Goal: Information Seeking & Learning: Learn about a topic

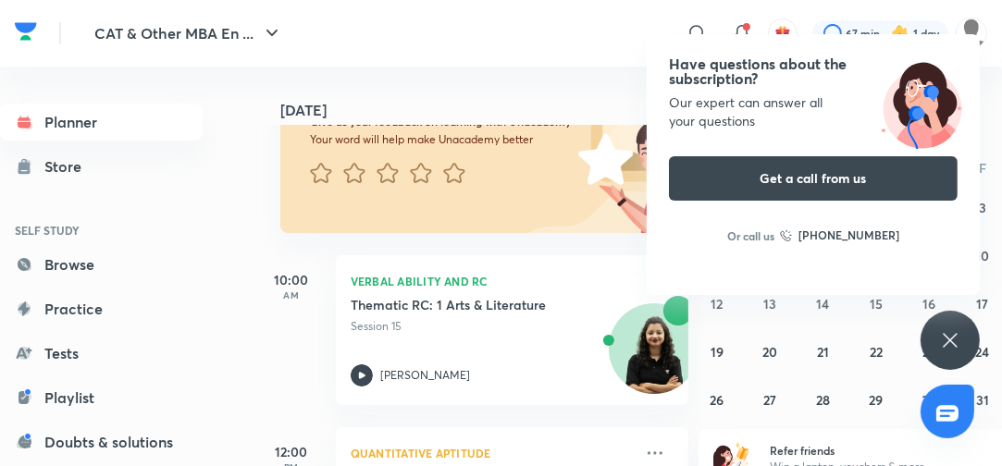
scroll to position [222, 0]
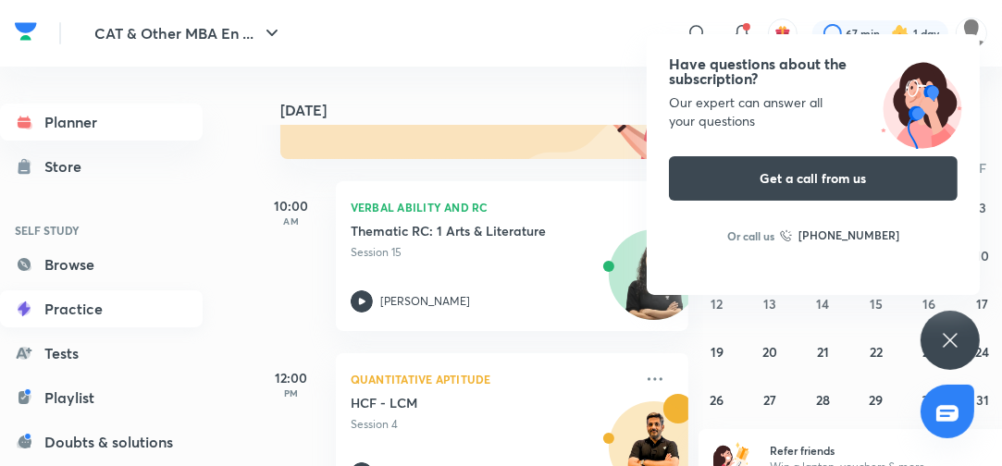
click at [78, 307] on link "Practice" at bounding box center [101, 308] width 203 height 37
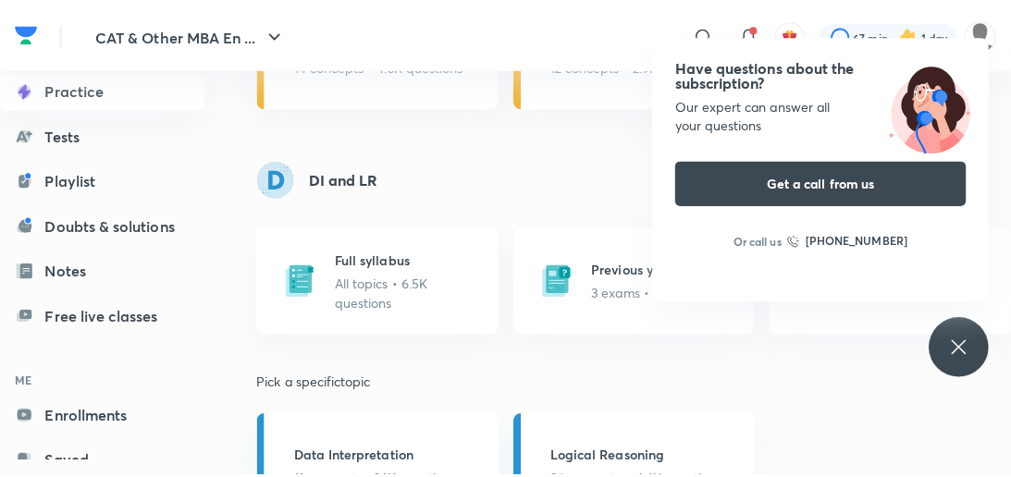
scroll to position [888, 0]
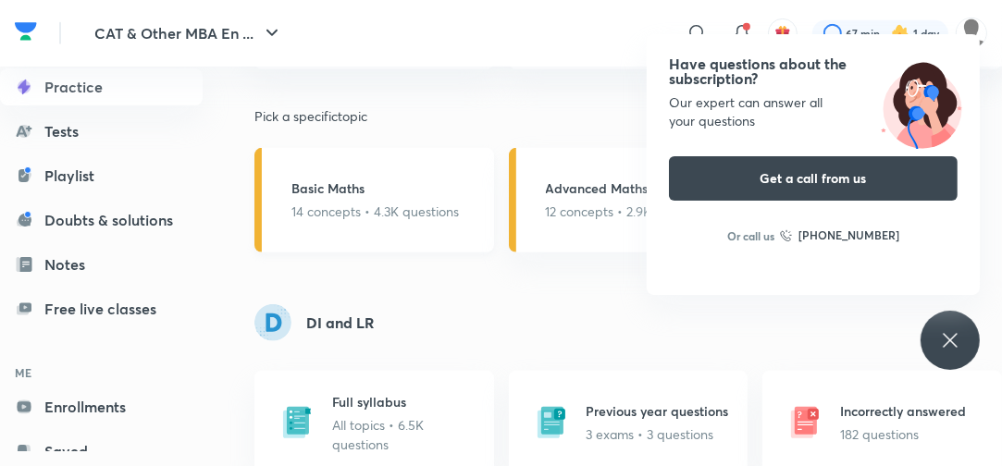
click at [401, 220] on p "14 concepts • 4.3K questions" at bounding box center [374, 211] width 167 height 19
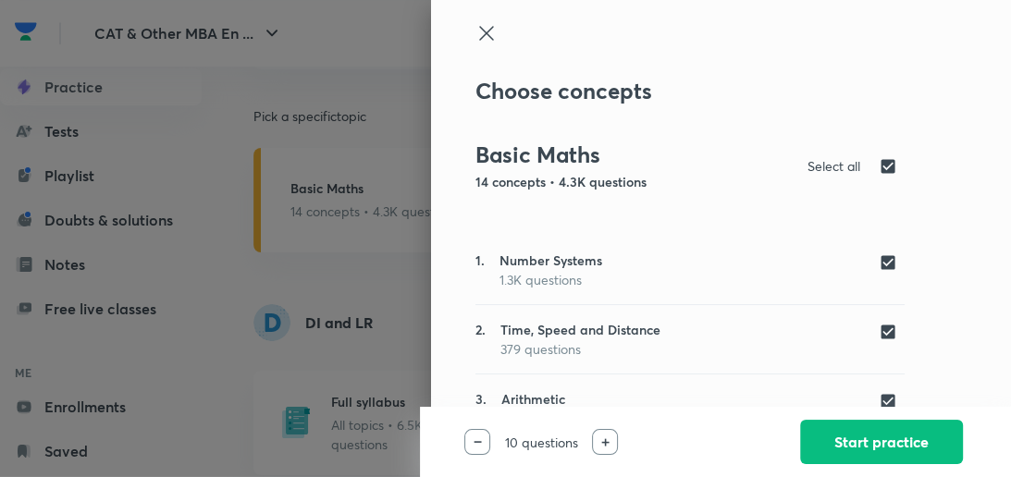
click at [879, 160] on input "checkbox" at bounding box center [892, 165] width 26 height 19
checkbox input "false"
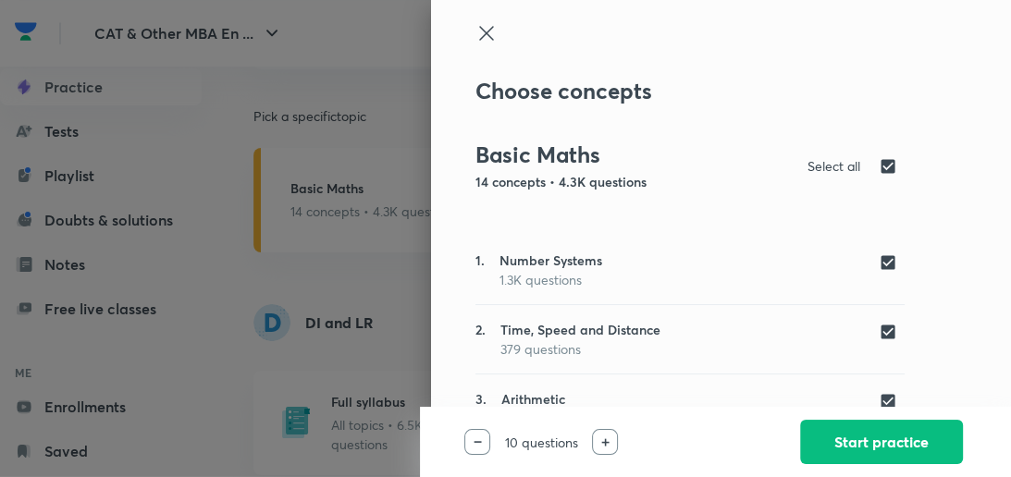
checkbox input "false"
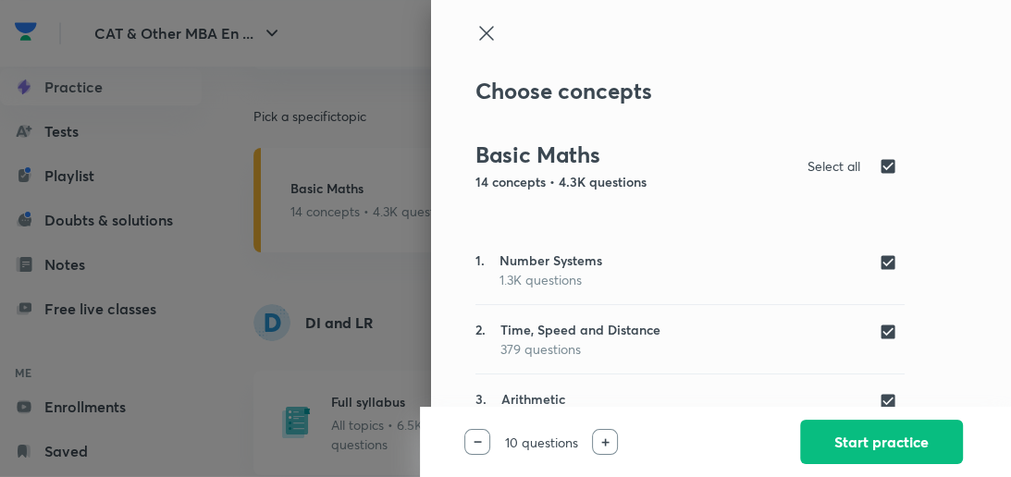
checkbox input "false"
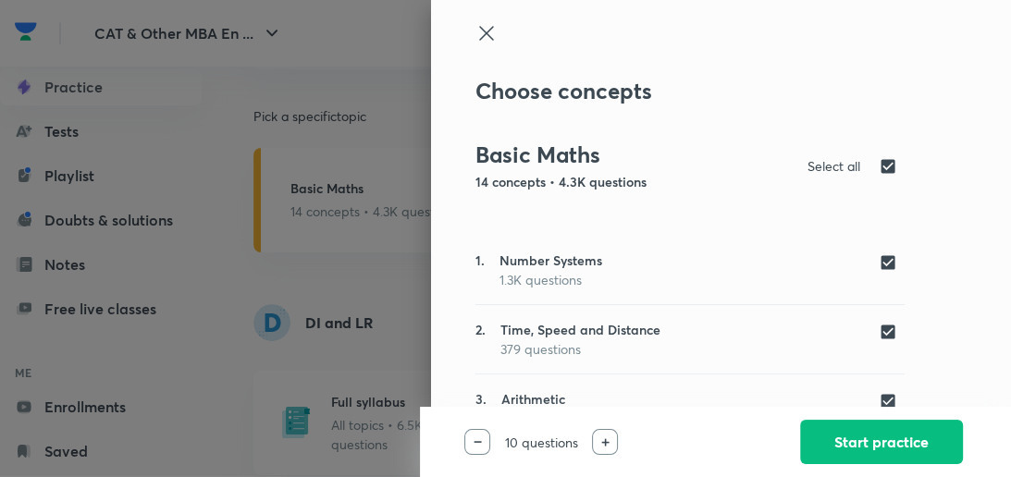
checkbox input "false"
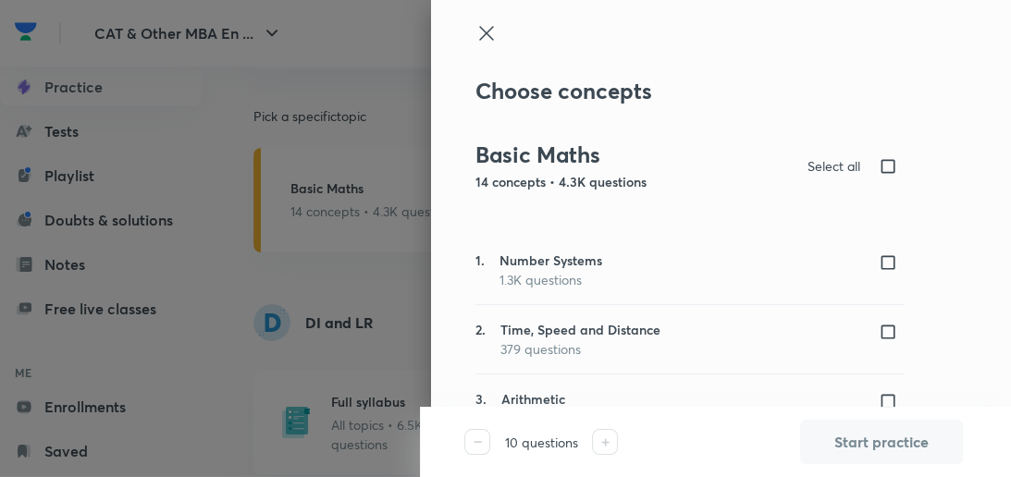
click at [879, 265] on input "checkbox" at bounding box center [892, 262] width 26 height 19
checkbox input "true"
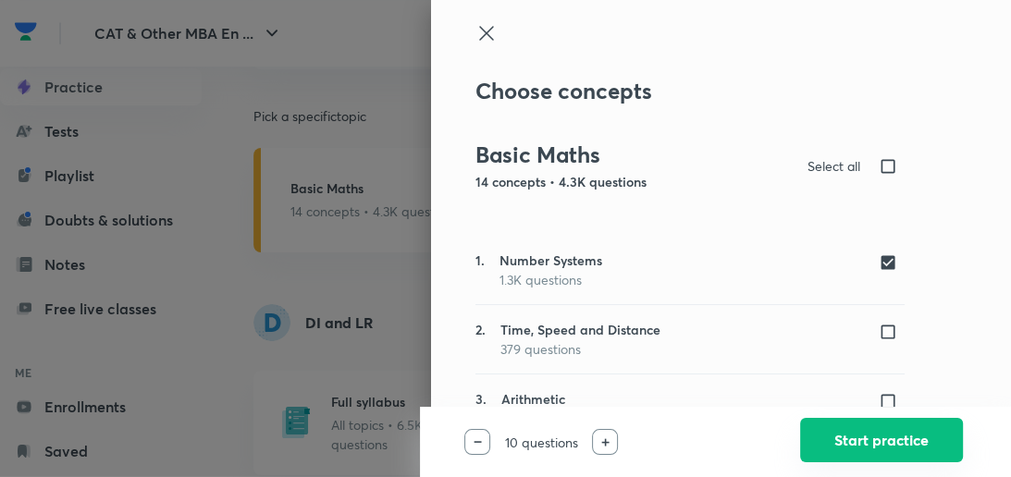
click at [837, 449] on button "Start practice" at bounding box center [881, 440] width 163 height 44
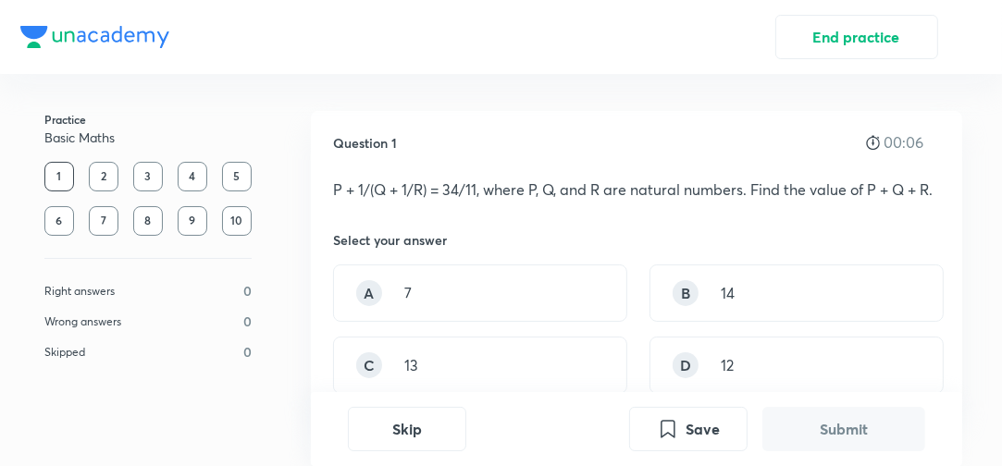
scroll to position [74, 0]
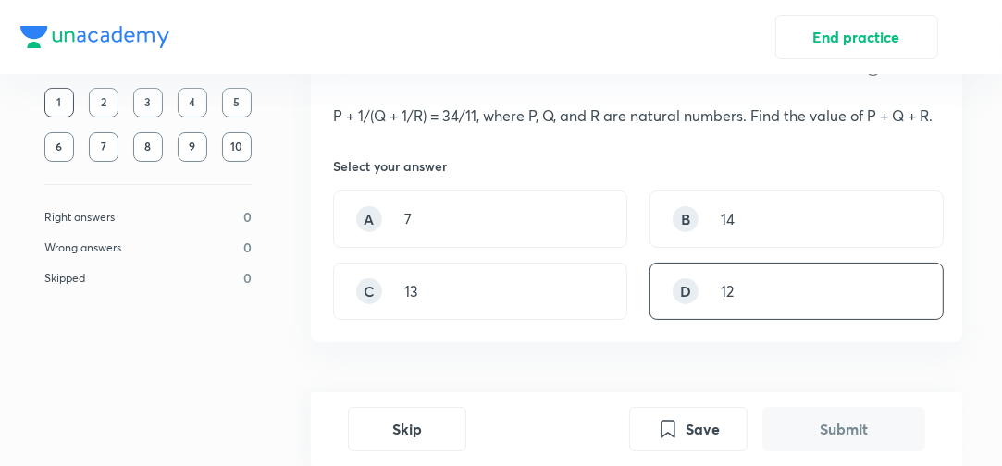
click at [690, 296] on div "D" at bounding box center [686, 291] width 26 height 26
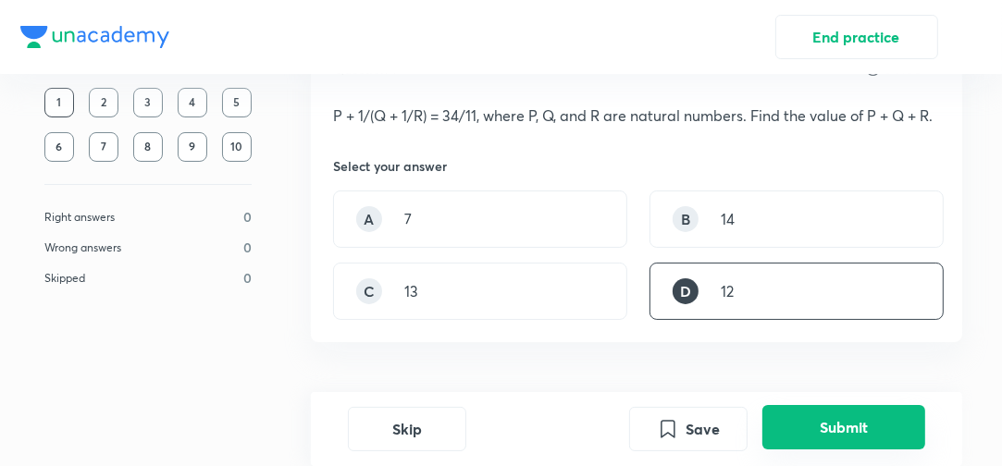
click at [839, 414] on button "Submit" at bounding box center [843, 427] width 163 height 44
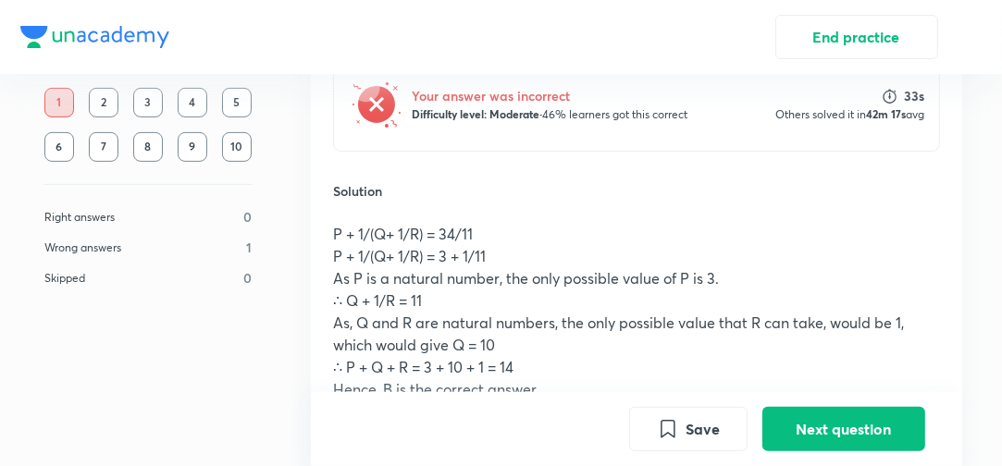
scroll to position [526, 0]
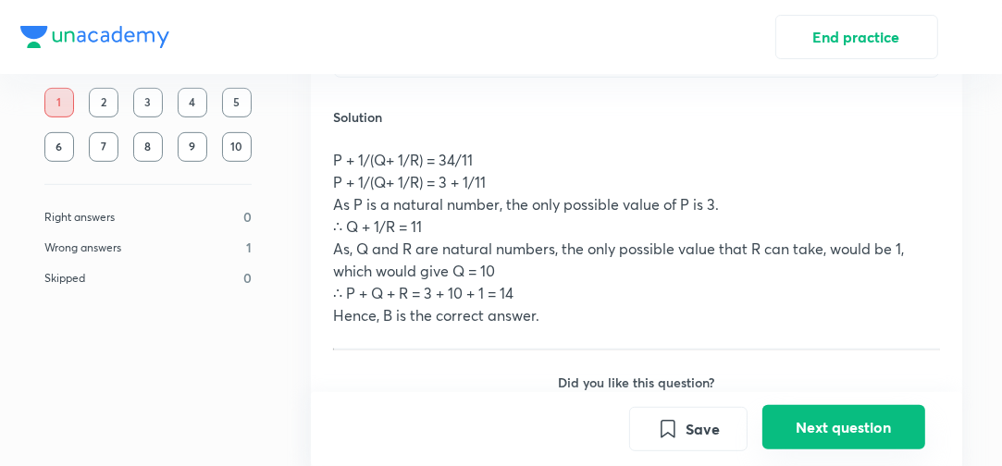
click at [832, 418] on button "Next question" at bounding box center [843, 427] width 163 height 44
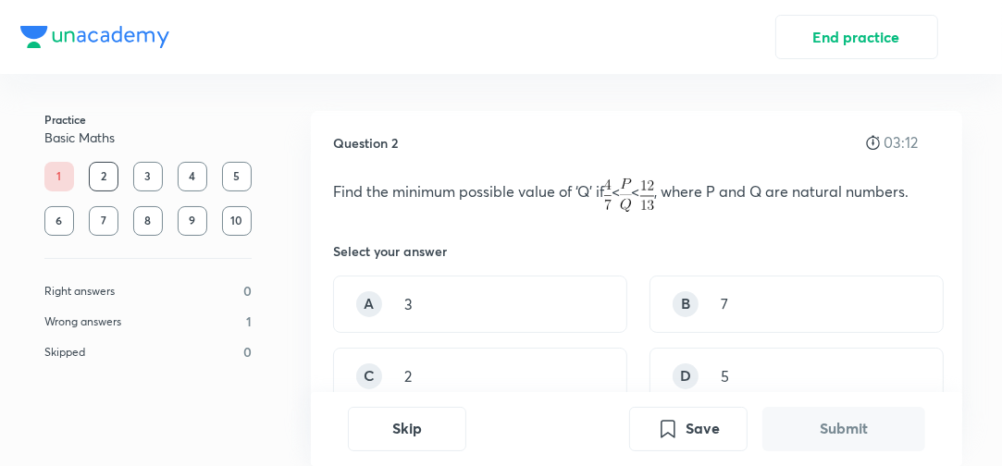
drag, startPoint x: 826, startPoint y: 319, endPoint x: 870, endPoint y: 398, distance: 89.9
click at [827, 319] on div "B 7" at bounding box center [796, 304] width 294 height 57
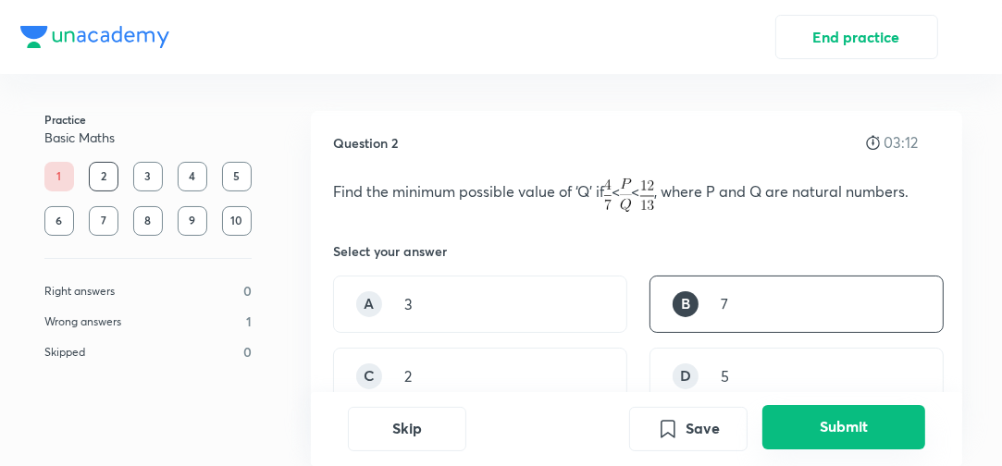
click at [870, 412] on button "Submit" at bounding box center [843, 427] width 163 height 44
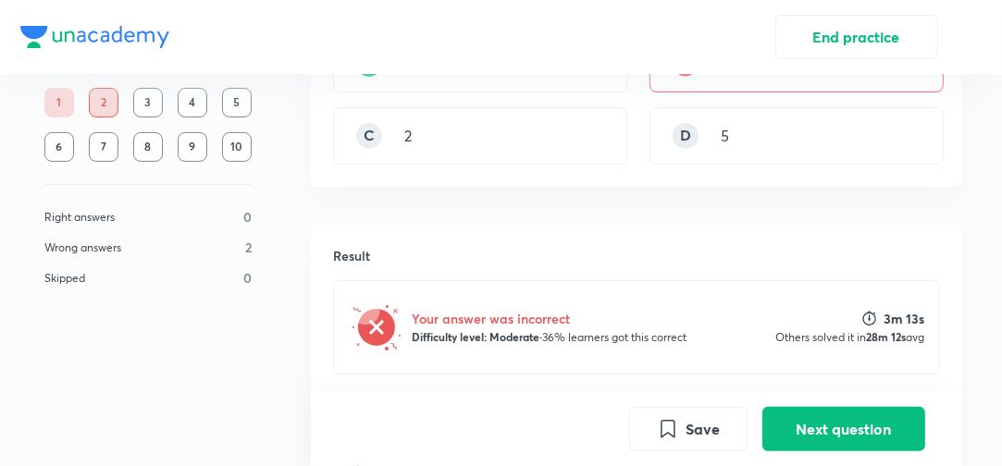
scroll to position [167, 0]
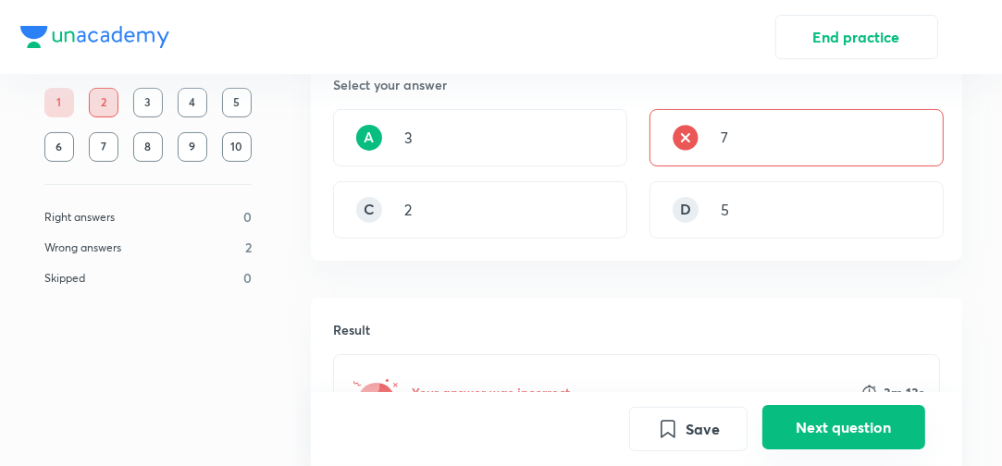
click at [829, 437] on button "Next question" at bounding box center [843, 427] width 163 height 44
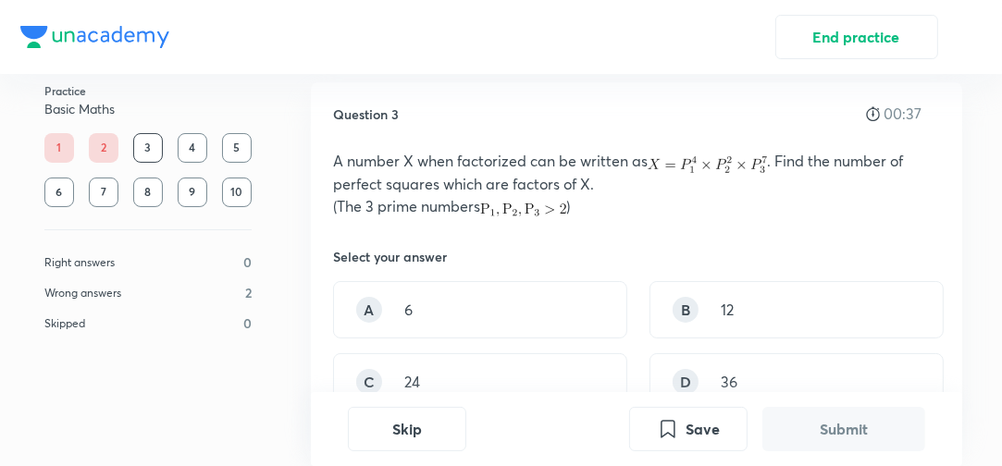
scroll to position [74, 0]
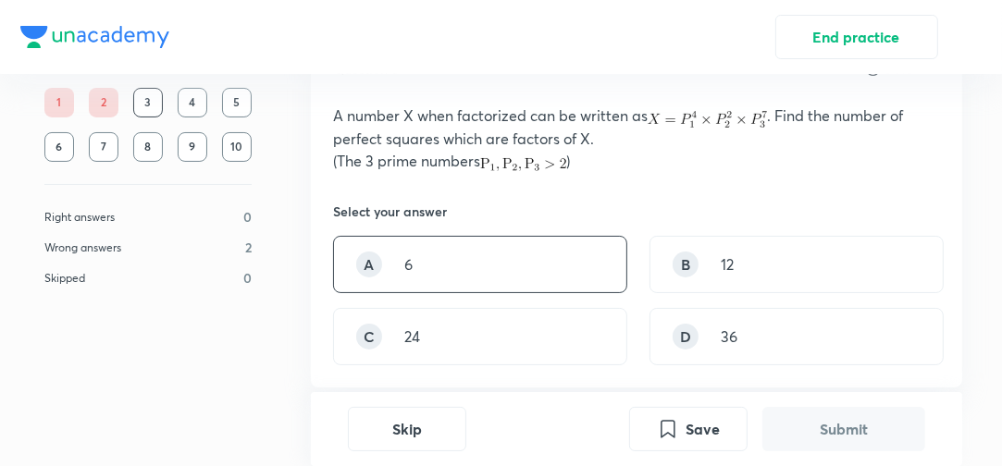
click at [495, 263] on div "A 6" at bounding box center [480, 264] width 294 height 57
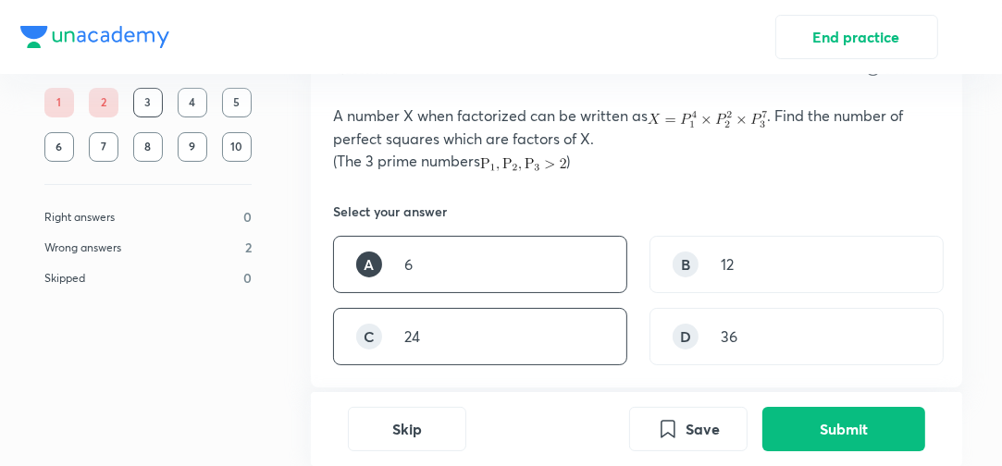
click at [511, 314] on div "C 24" at bounding box center [480, 336] width 294 height 57
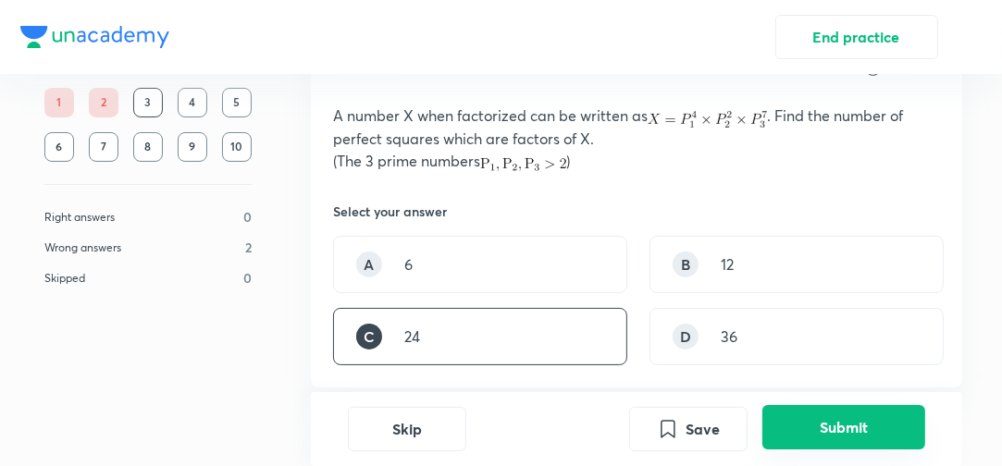
click at [797, 423] on button "Submit" at bounding box center [843, 427] width 163 height 44
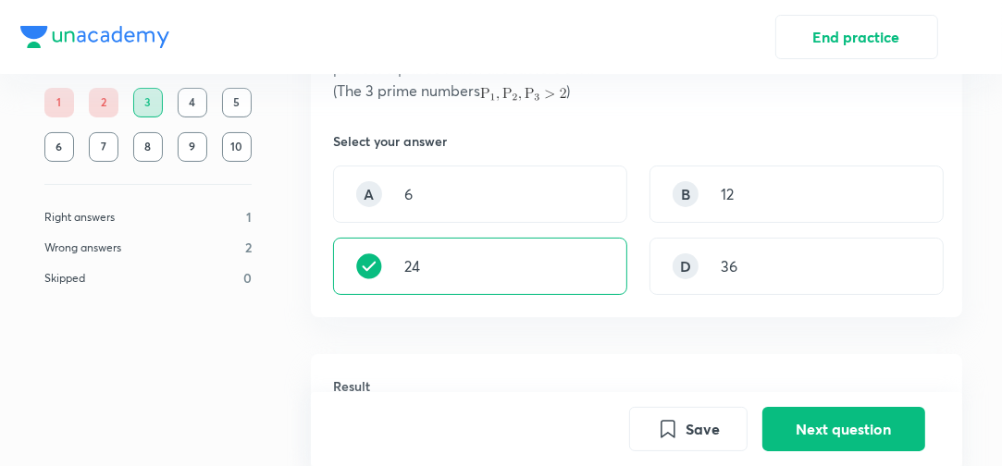
scroll to position [148, 0]
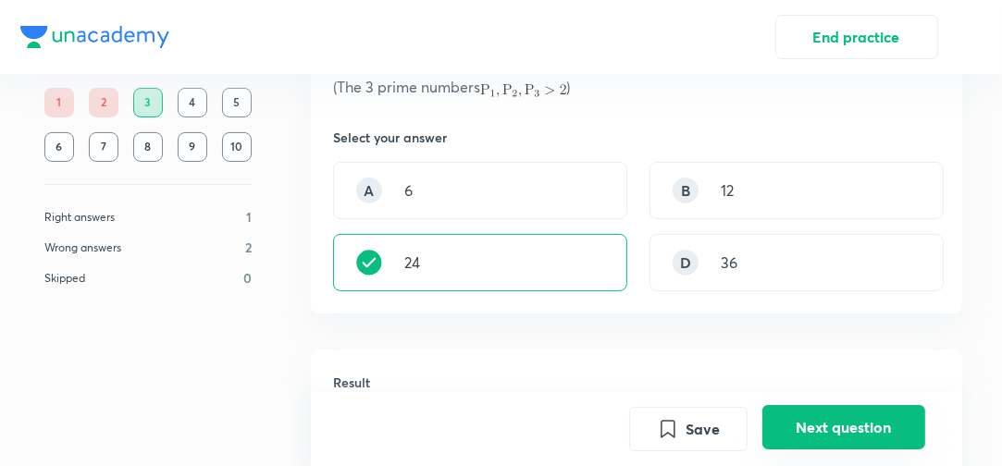
click at [805, 427] on button "Next question" at bounding box center [843, 427] width 163 height 44
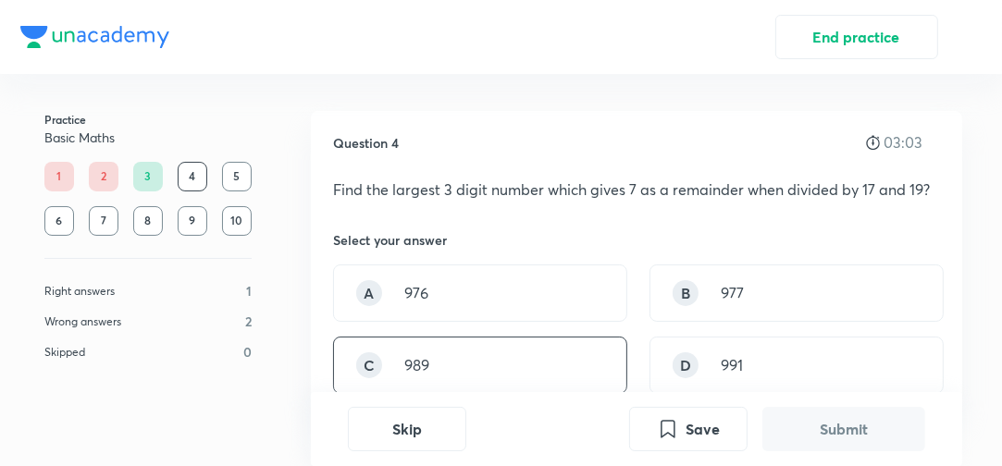
drag, startPoint x: 414, startPoint y: 284, endPoint x: 562, endPoint y: 354, distance: 163.0
click at [415, 284] on p "976" at bounding box center [416, 293] width 24 height 22
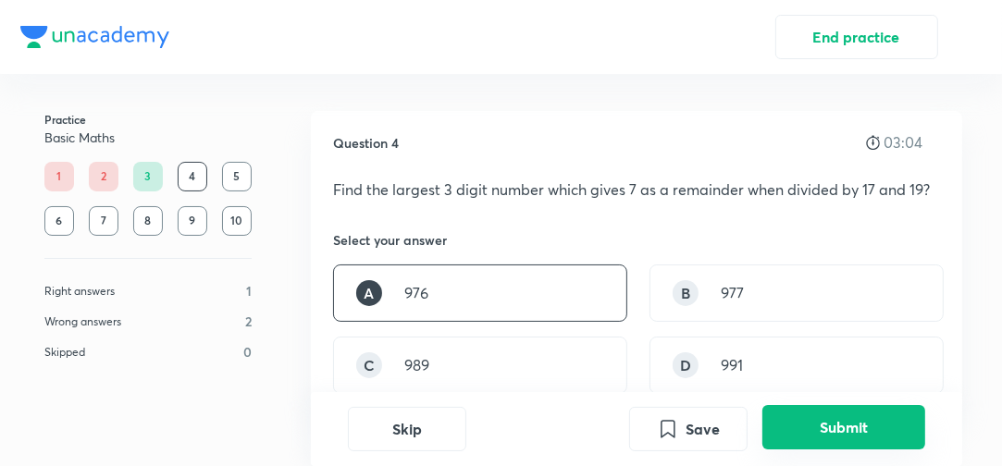
click at [818, 444] on button "Submit" at bounding box center [843, 427] width 163 height 44
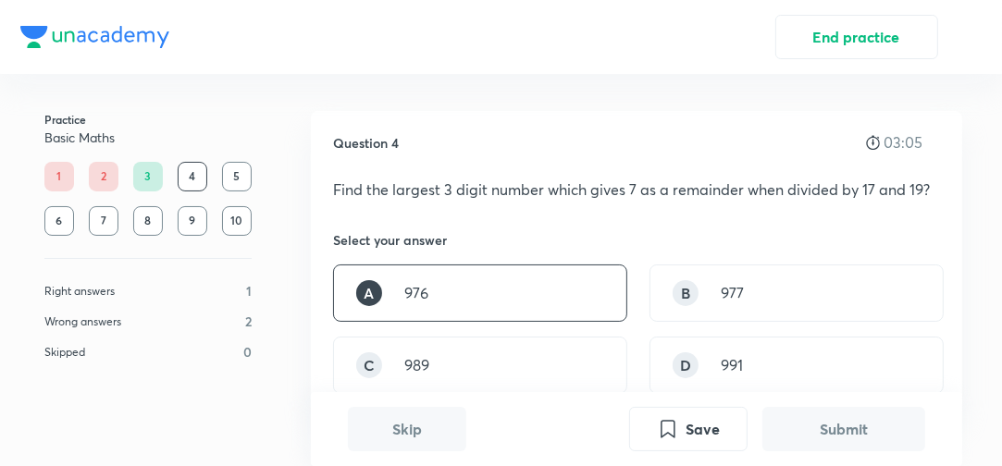
scroll to position [452, 0]
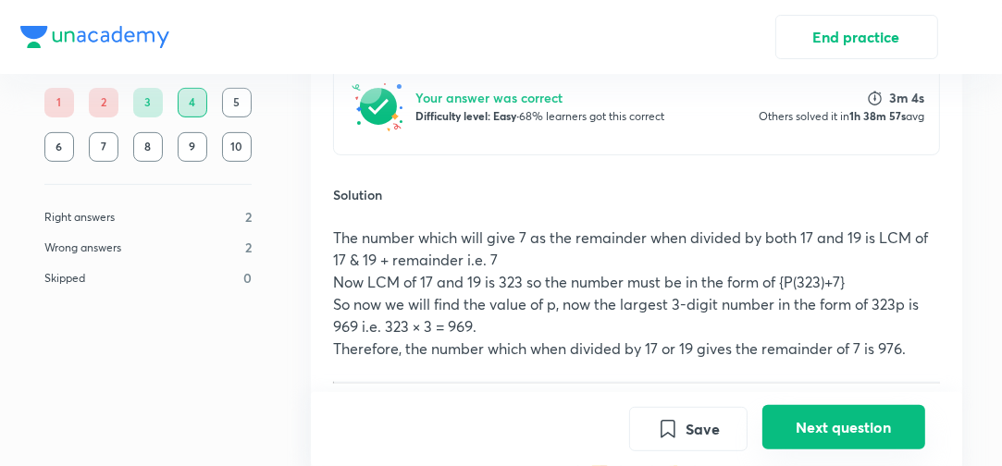
drag, startPoint x: 833, startPoint y: 432, endPoint x: 840, endPoint y: 415, distance: 18.2
click at [833, 433] on button "Next question" at bounding box center [843, 427] width 163 height 44
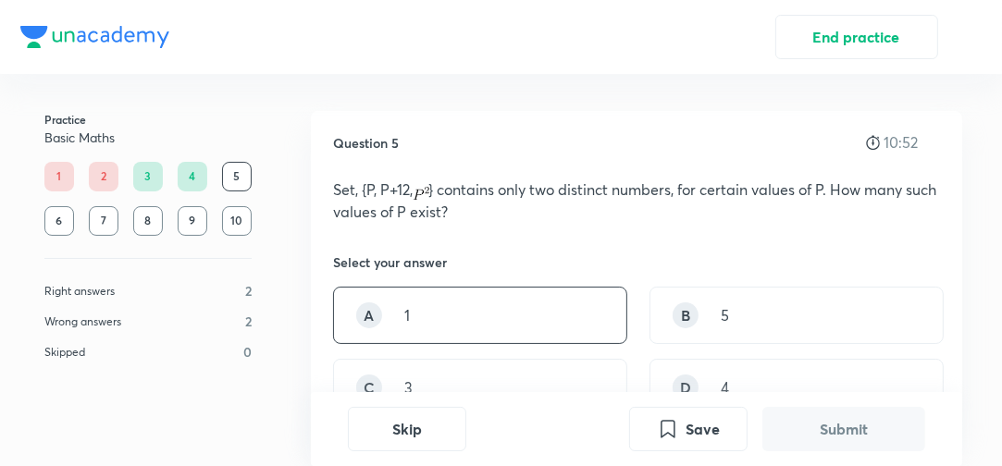
drag, startPoint x: 414, startPoint y: 316, endPoint x: 544, endPoint y: 322, distance: 129.6
click at [415, 316] on div "A 1" at bounding box center [480, 315] width 294 height 57
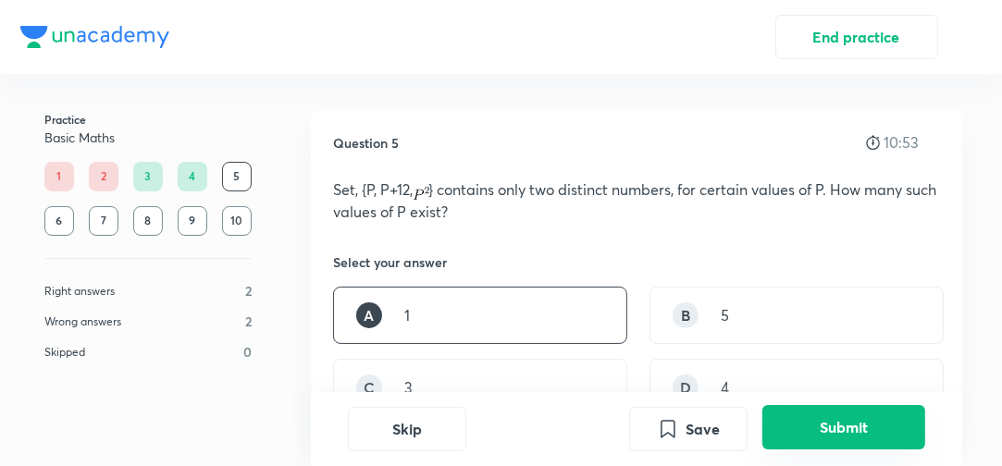
click at [810, 422] on button "Submit" at bounding box center [843, 427] width 163 height 44
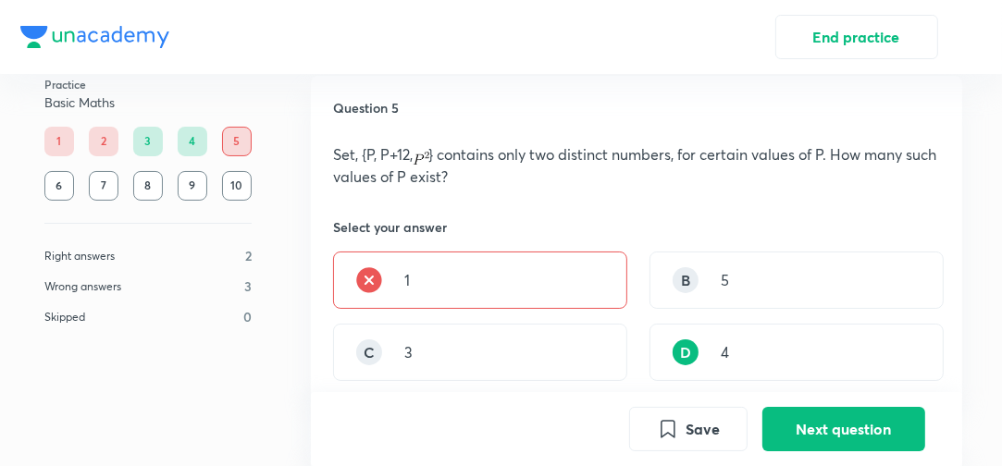
scroll to position [31, 0]
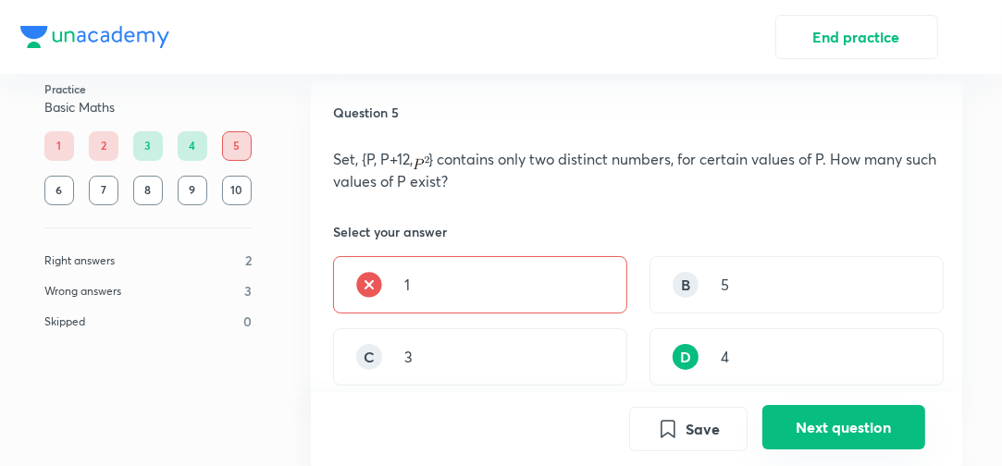
click at [832, 426] on button "Next question" at bounding box center [843, 427] width 163 height 44
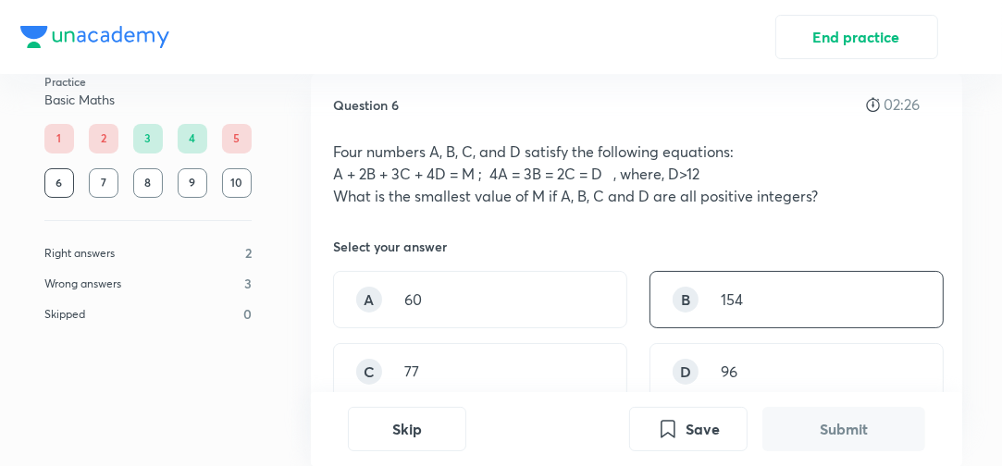
scroll to position [74, 0]
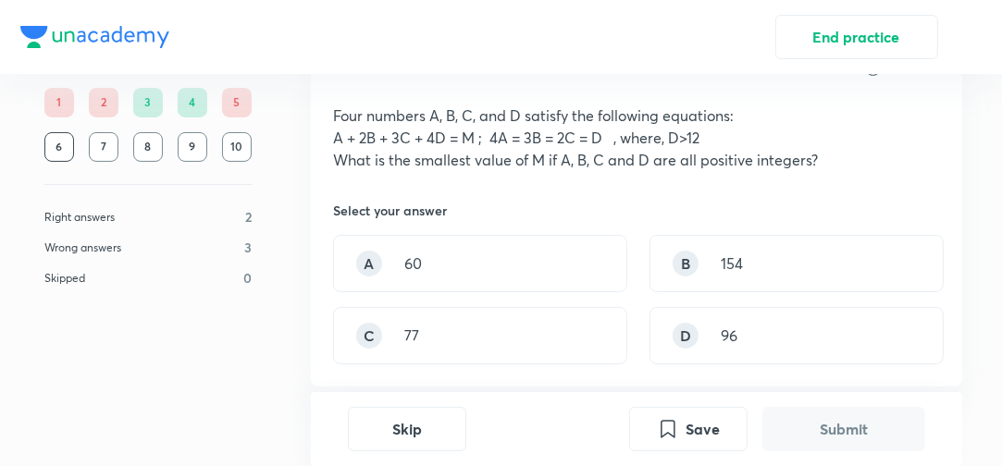
click at [510, 301] on div "A 60 B 154 C 77 D 96" at bounding box center [636, 300] width 607 height 130
click at [517, 323] on div "C 77" at bounding box center [480, 335] width 294 height 57
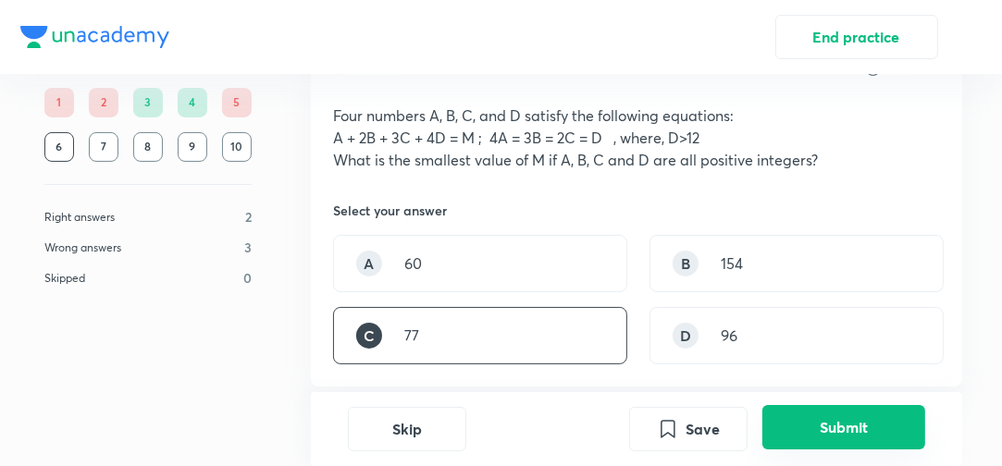
click at [846, 441] on button "Submit" at bounding box center [843, 427] width 163 height 44
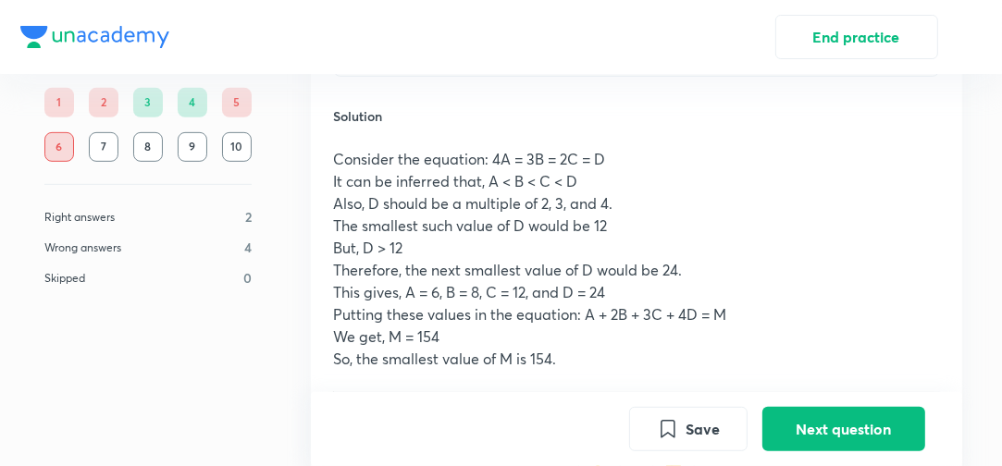
scroll to position [571, 0]
